Goal: Task Accomplishment & Management: Use online tool/utility

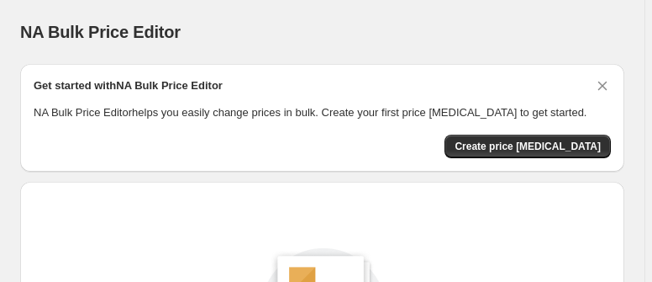
click at [452, 8] on div "NA Bulk Price Editor. This page is ready NA Bulk Price Editor" at bounding box center [322, 32] width 605 height 64
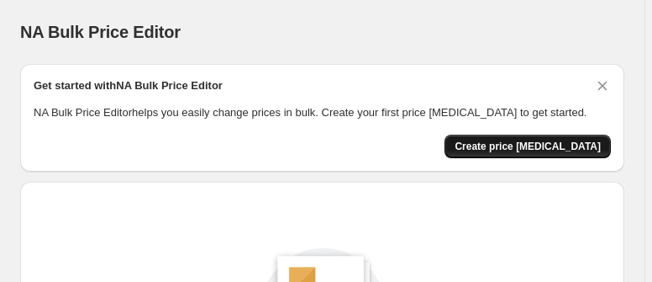
click at [568, 147] on span "Create price change job" at bounding box center [528, 146] width 146 height 13
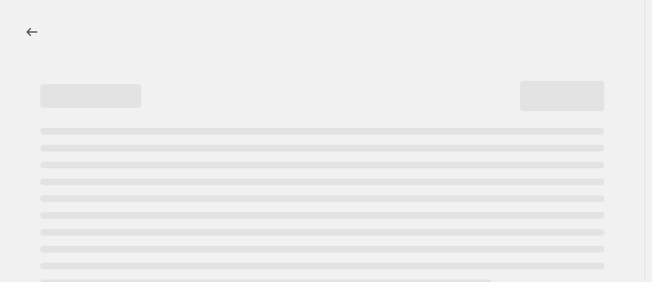
select select "percentage"
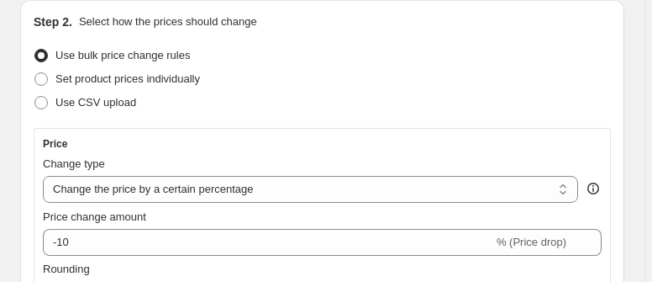
scroll to position [202, 0]
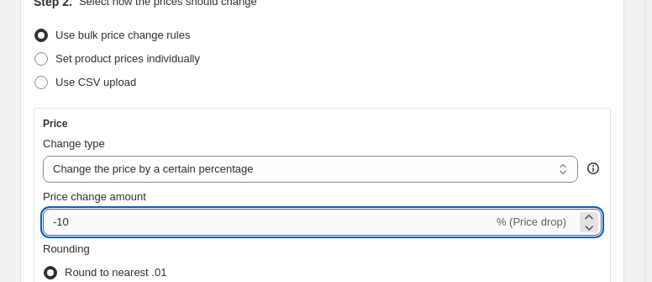
drag, startPoint x: 73, startPoint y: 221, endPoint x: 51, endPoint y: 219, distance: 22.0
click at [51, 219] on input "-10" at bounding box center [268, 222] width 451 height 27
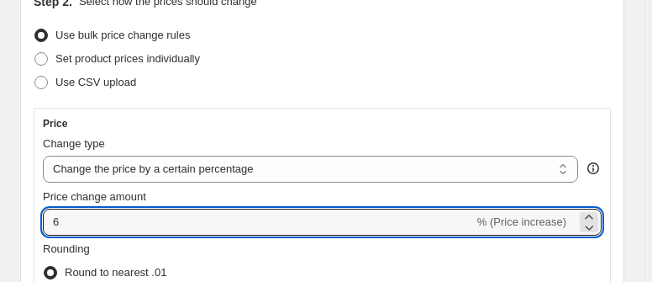
type input "6"
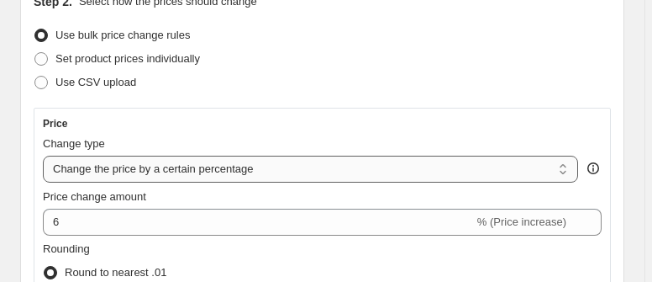
click at [572, 173] on select "Change the price to a certain amount Change the price by a certain amount Chang…" at bounding box center [311, 169] width 536 height 27
click at [43, 156] on select "Change the price to a certain amount Change the price by a certain amount Chang…" at bounding box center [311, 169] width 536 height 27
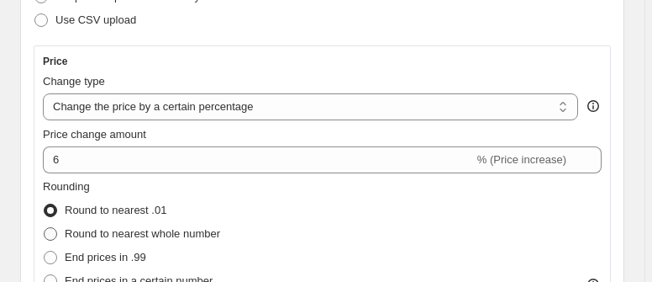
scroll to position [269, 0]
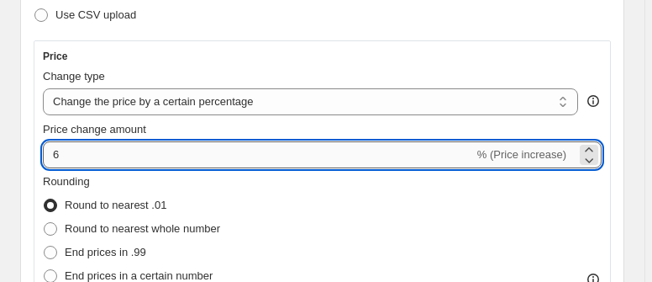
click at [52, 154] on input "6" at bounding box center [258, 154] width 431 height 27
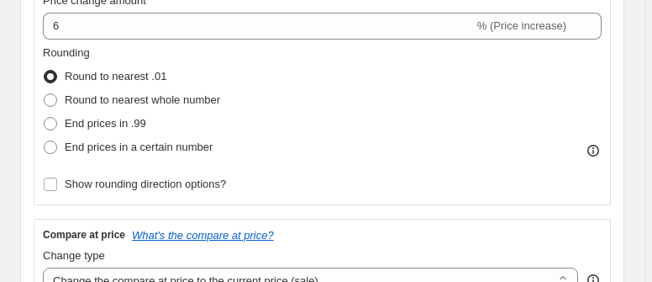
scroll to position [404, 0]
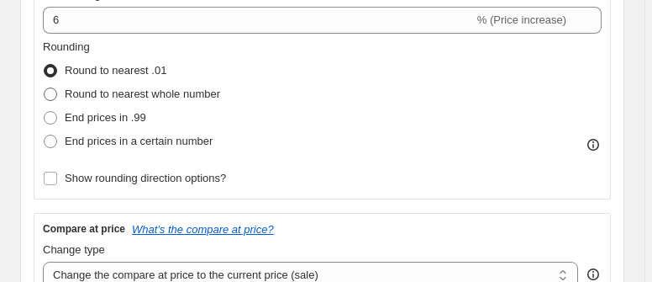
click at [53, 94] on span at bounding box center [50, 93] width 13 height 13
click at [45, 88] on input "Round to nearest whole number" at bounding box center [44, 87] width 1 height 1
radio input "true"
click at [51, 119] on span at bounding box center [50, 117] width 13 height 13
click at [45, 112] on input "End prices in .99" at bounding box center [44, 111] width 1 height 1
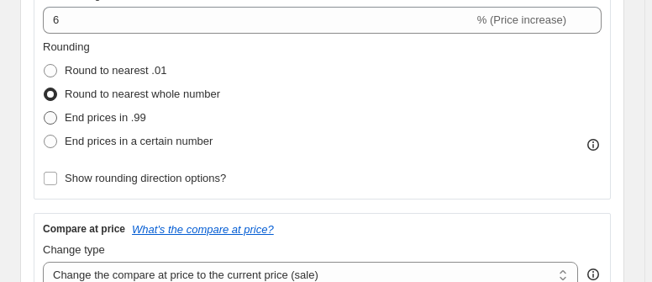
radio input "true"
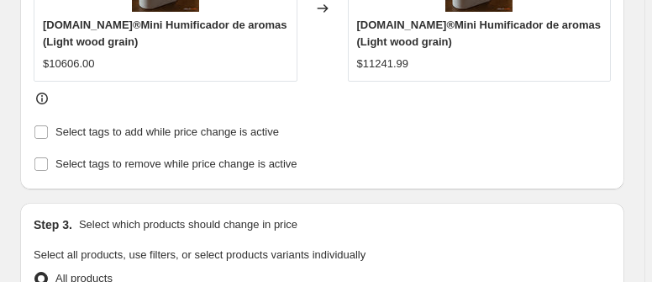
scroll to position [807, 0]
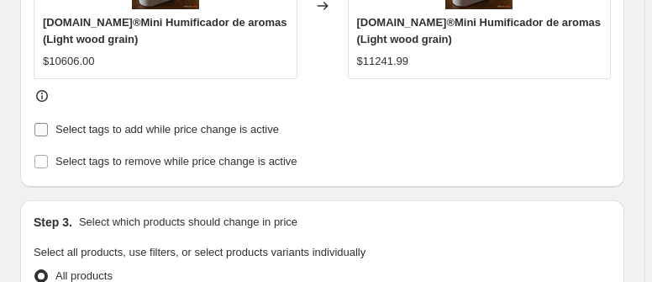
click at [42, 129] on input "Select tags to add while price change is active" at bounding box center [40, 129] width 13 height 13
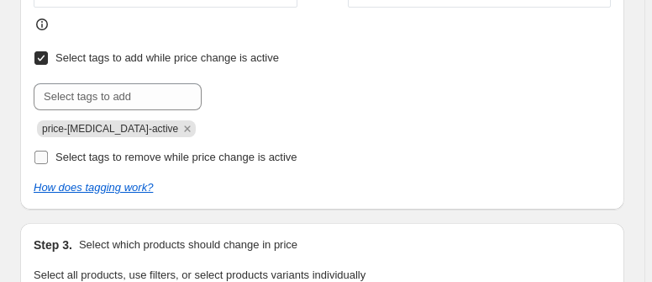
scroll to position [874, 0]
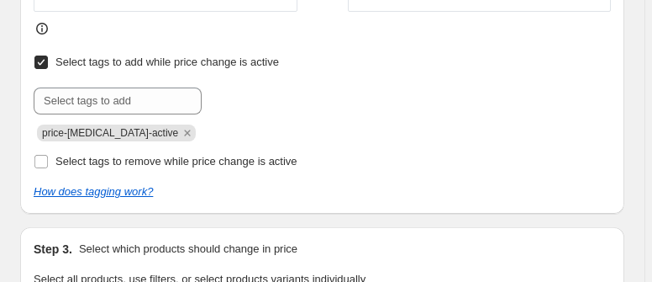
click at [41, 62] on input "Select tags to add while price change is active" at bounding box center [40, 61] width 13 height 13
checkbox input "false"
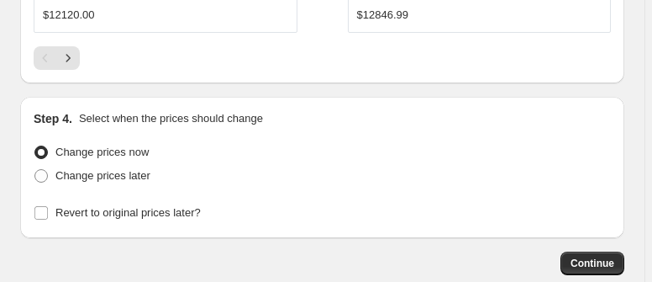
scroll to position [1883, 0]
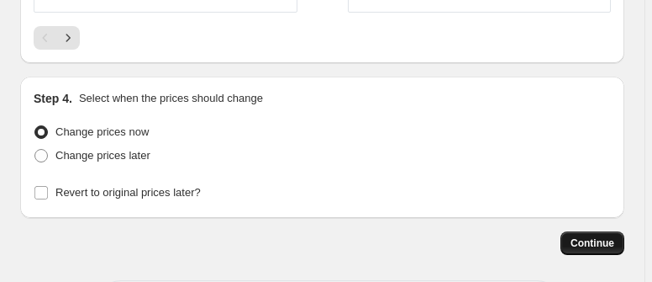
click at [589, 240] on span "Continue" at bounding box center [593, 242] width 44 height 13
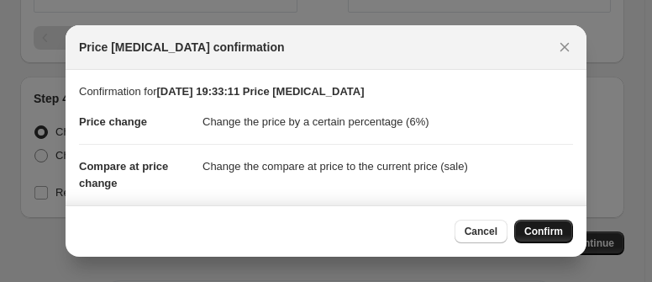
click at [547, 235] on span "Confirm" at bounding box center [544, 230] width 39 height 13
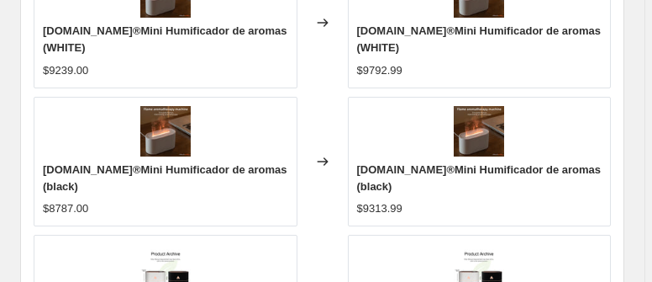
scroll to position [1658, 0]
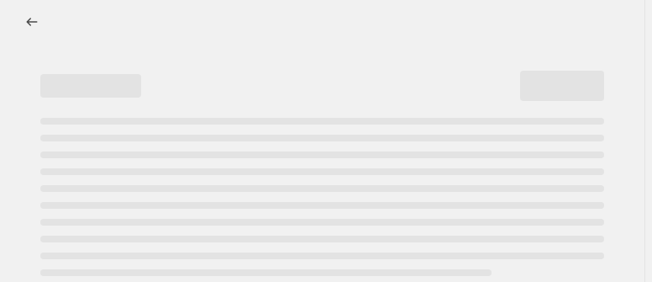
select select "percentage"
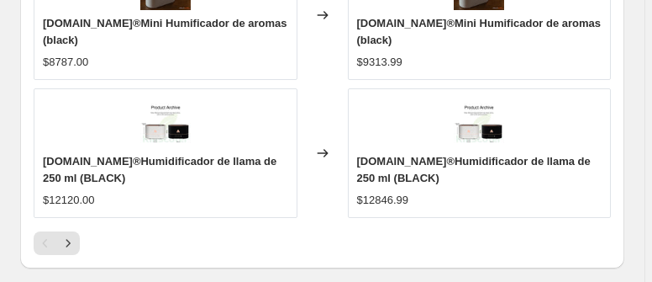
scroll to position [1934, 0]
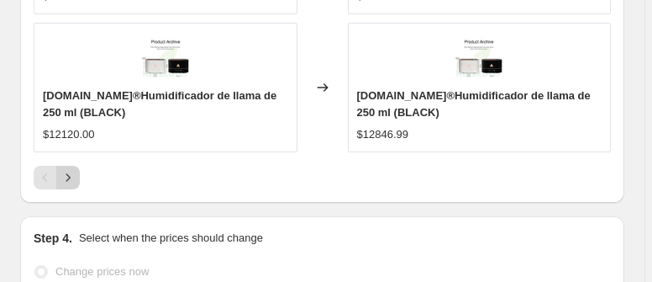
click at [71, 172] on icon "Next" at bounding box center [68, 177] width 17 height 17
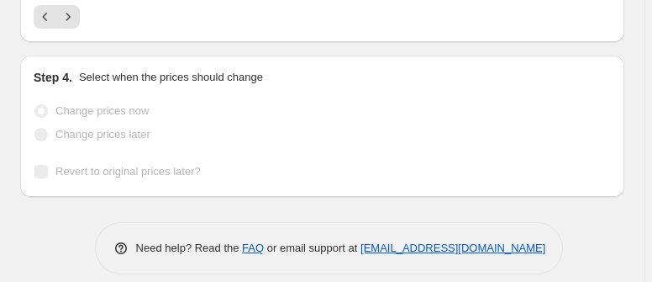
scroll to position [2105, 0]
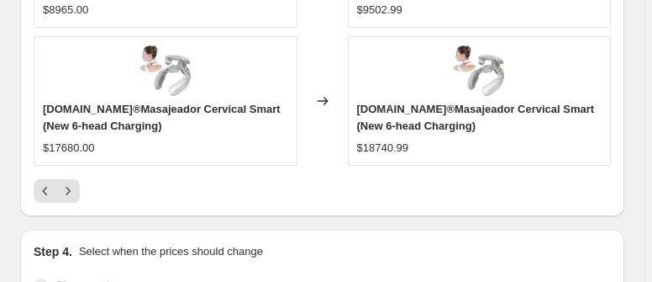
scroll to position [1904, 0]
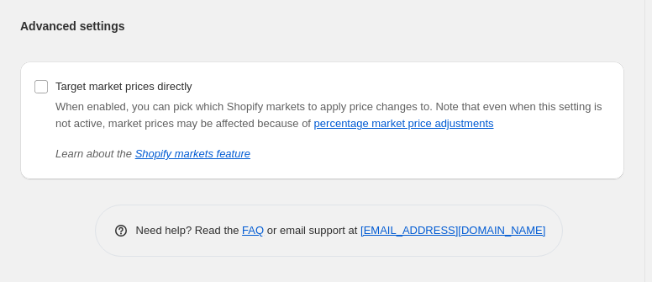
scroll to position [360, 0]
